Goal: Navigation & Orientation: Find specific page/section

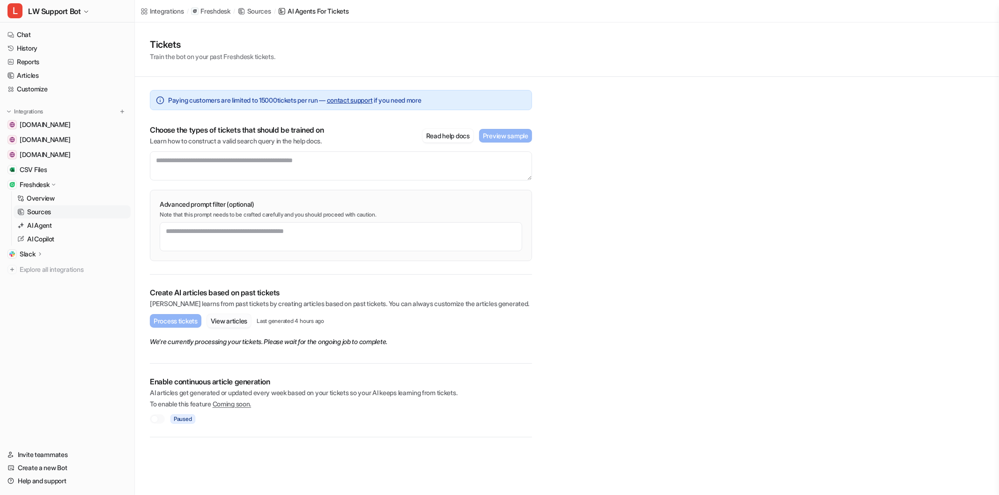
click at [245, 324] on button "View articles" at bounding box center [229, 321] width 44 height 14
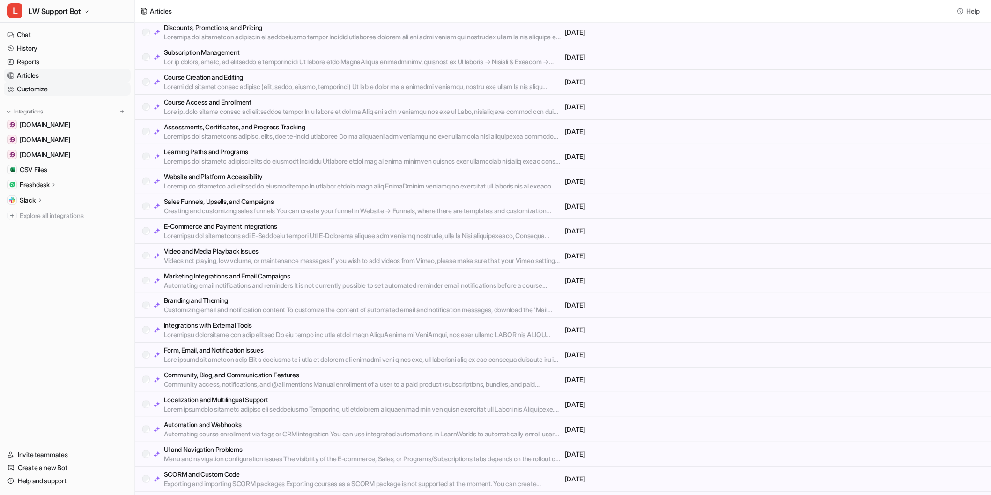
scroll to position [180, 0]
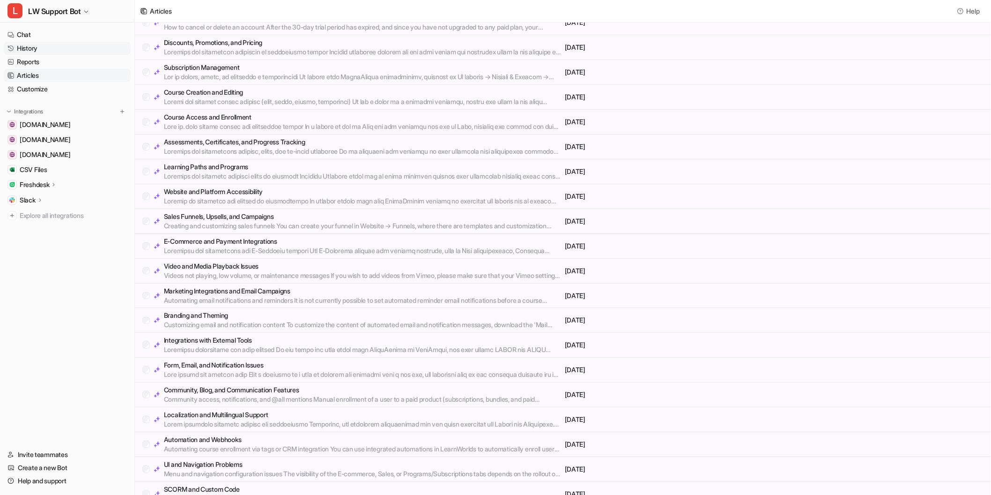
click at [38, 50] on link "History" at bounding box center [67, 48] width 127 height 13
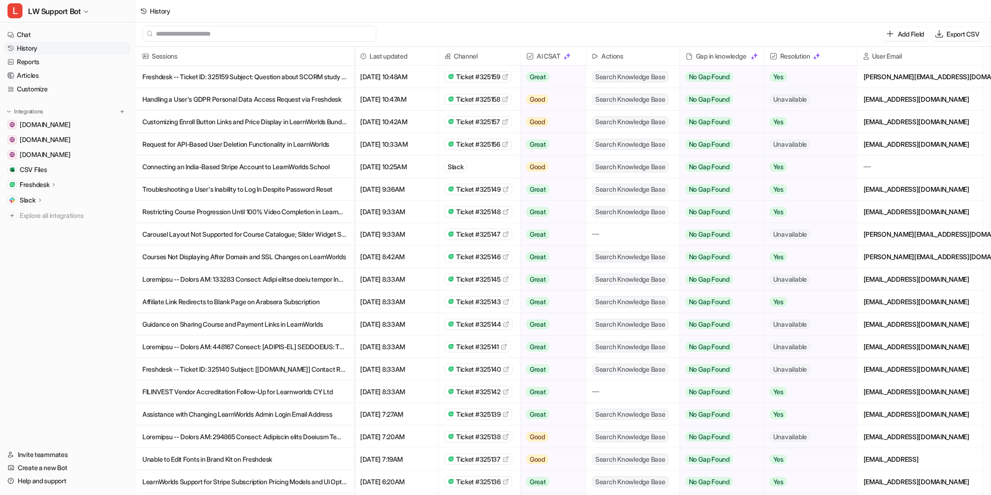
scroll to position [1, 0]
